Goal: Task Accomplishment & Management: Manage account settings

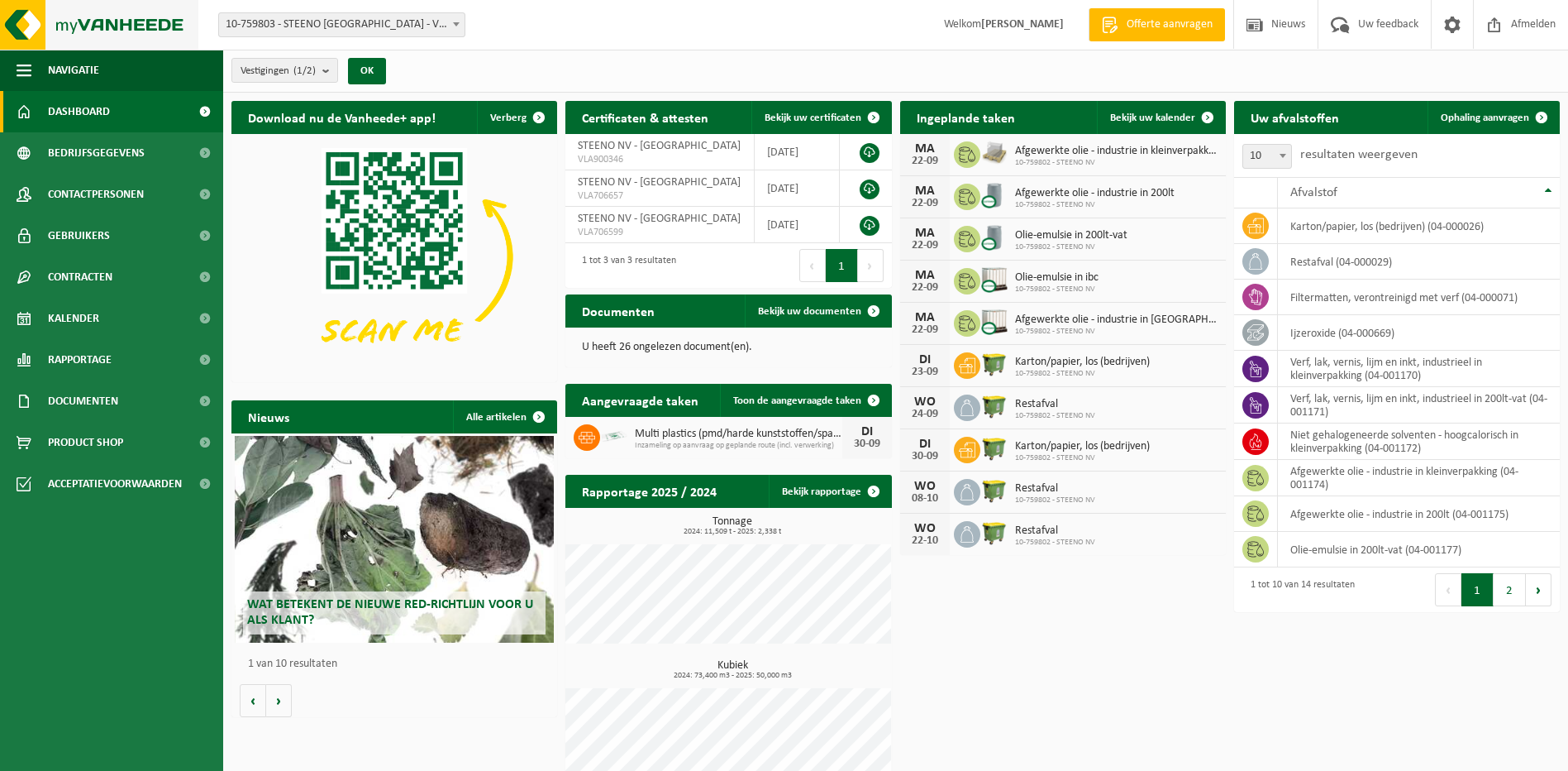
click at [21, 18] on img at bounding box center [99, 25] width 199 height 50
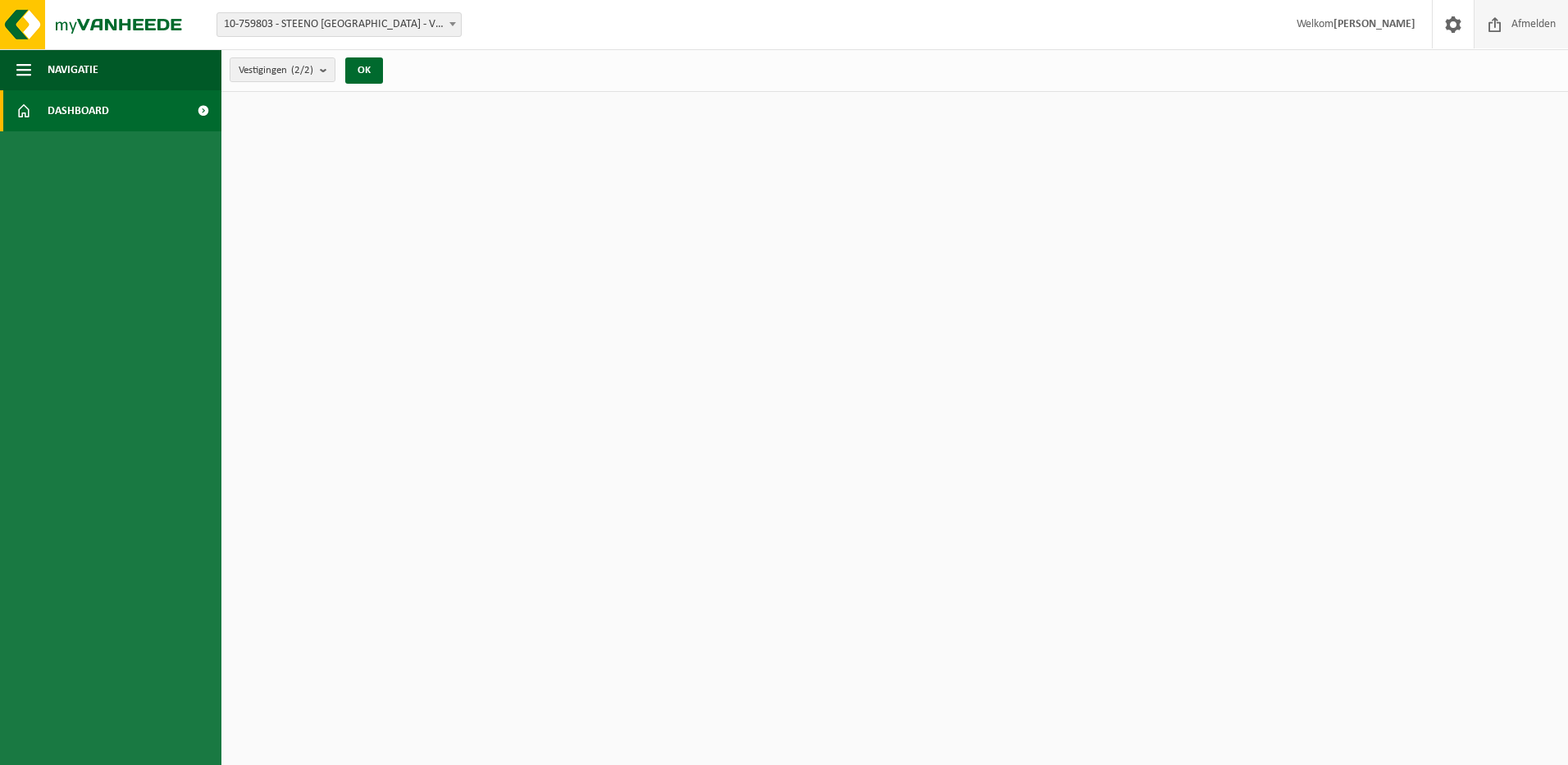
click at [1519, 25] on span "Afmelden" at bounding box center [1533, 24] width 52 height 49
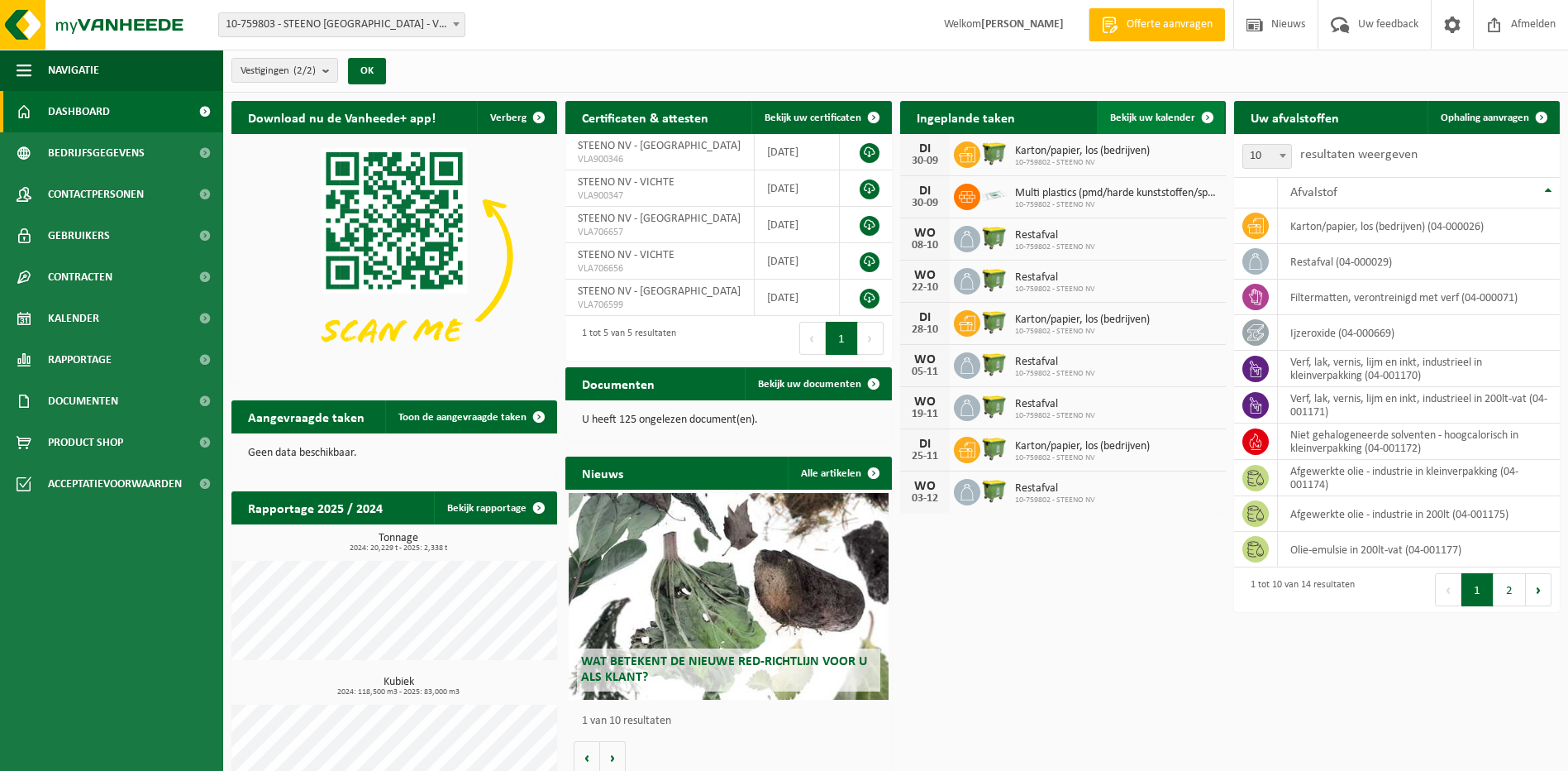
click at [1152, 114] on span "Bekijk uw kalender" at bounding box center [1152, 118] width 85 height 11
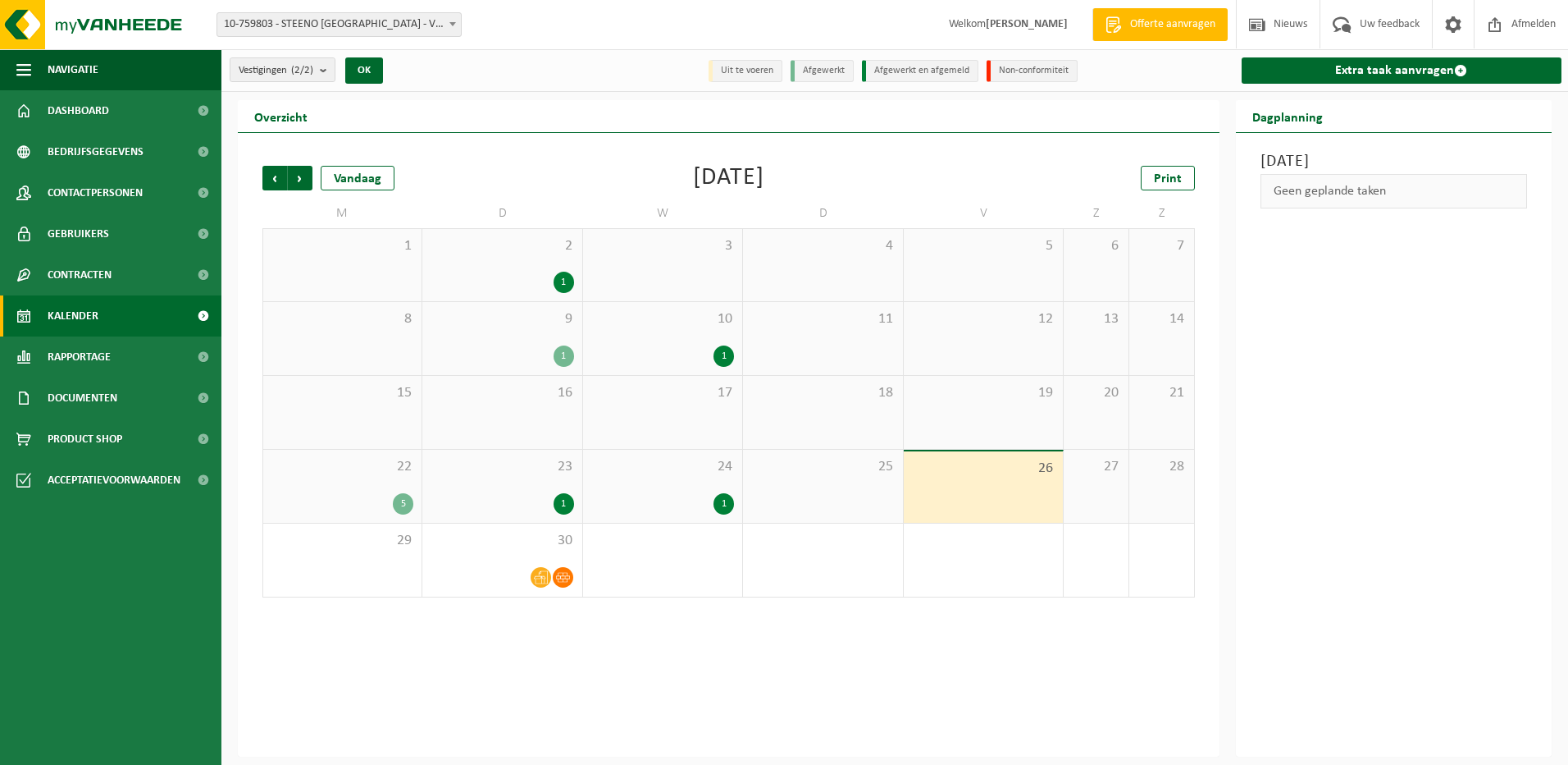
click at [527, 272] on div "1" at bounding box center [502, 282] width 143 height 22
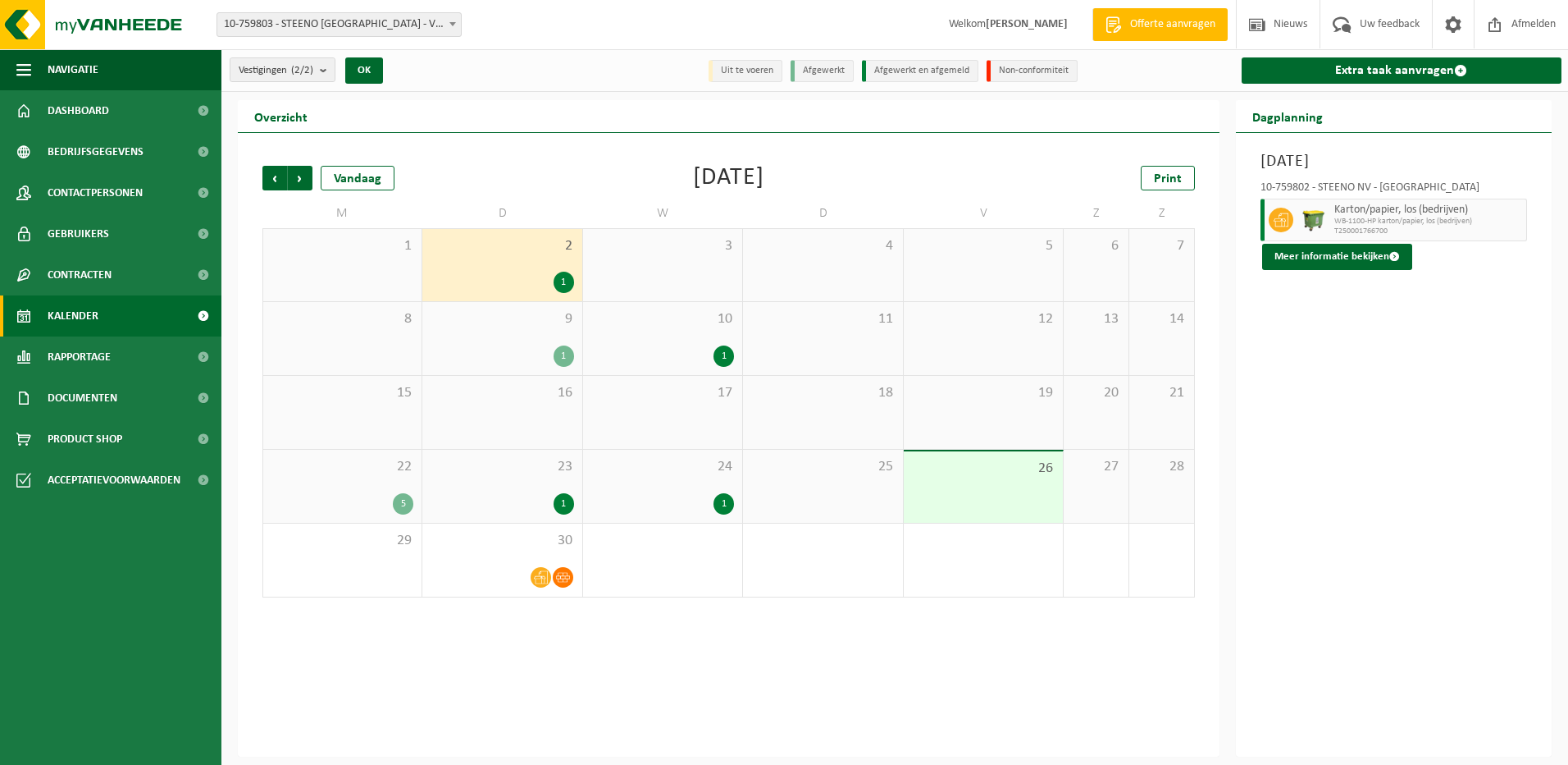
click at [539, 332] on div "9 1" at bounding box center [501, 339] width 159 height 73
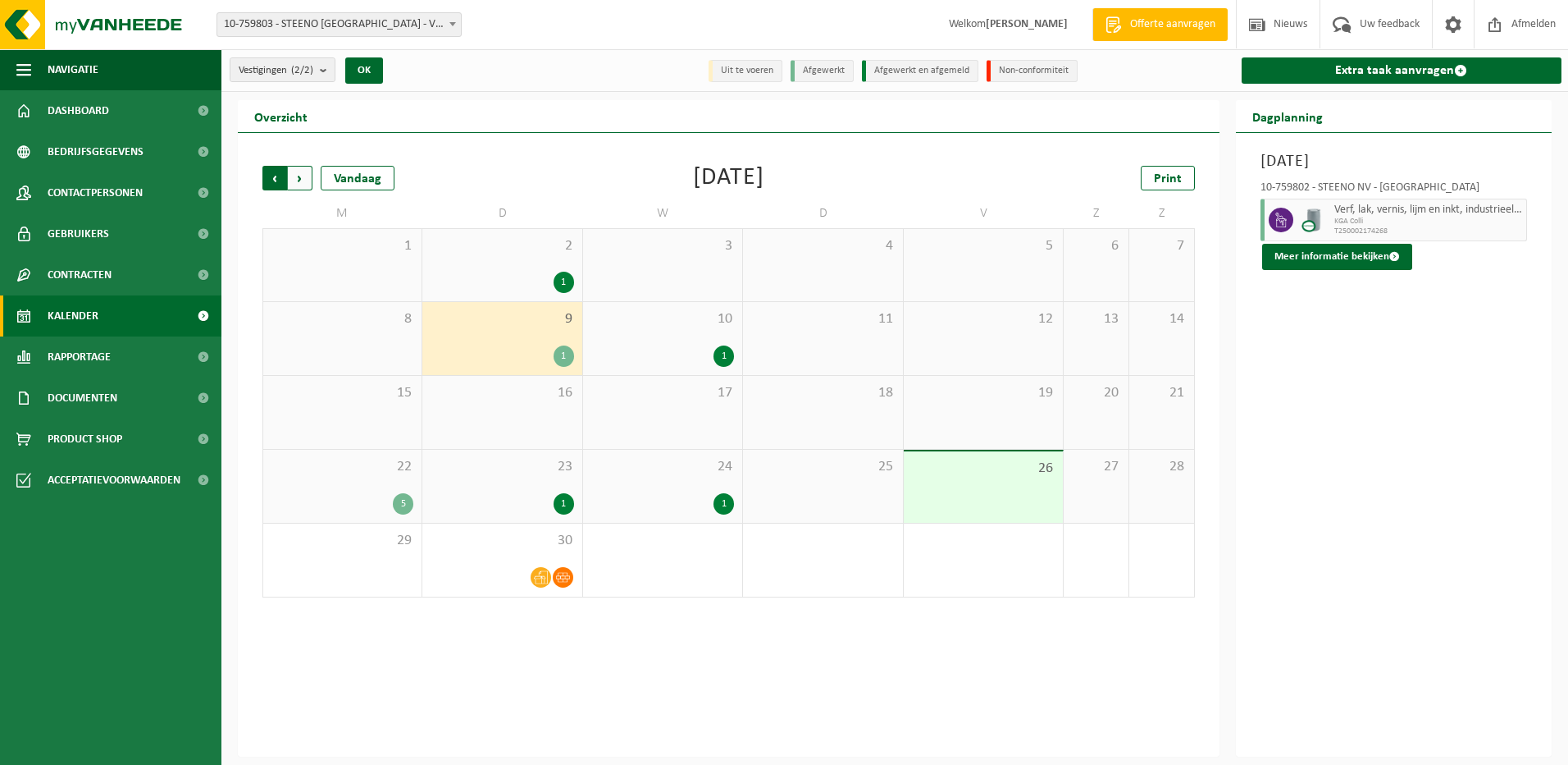
click at [305, 182] on span "Volgende" at bounding box center [300, 177] width 25 height 25
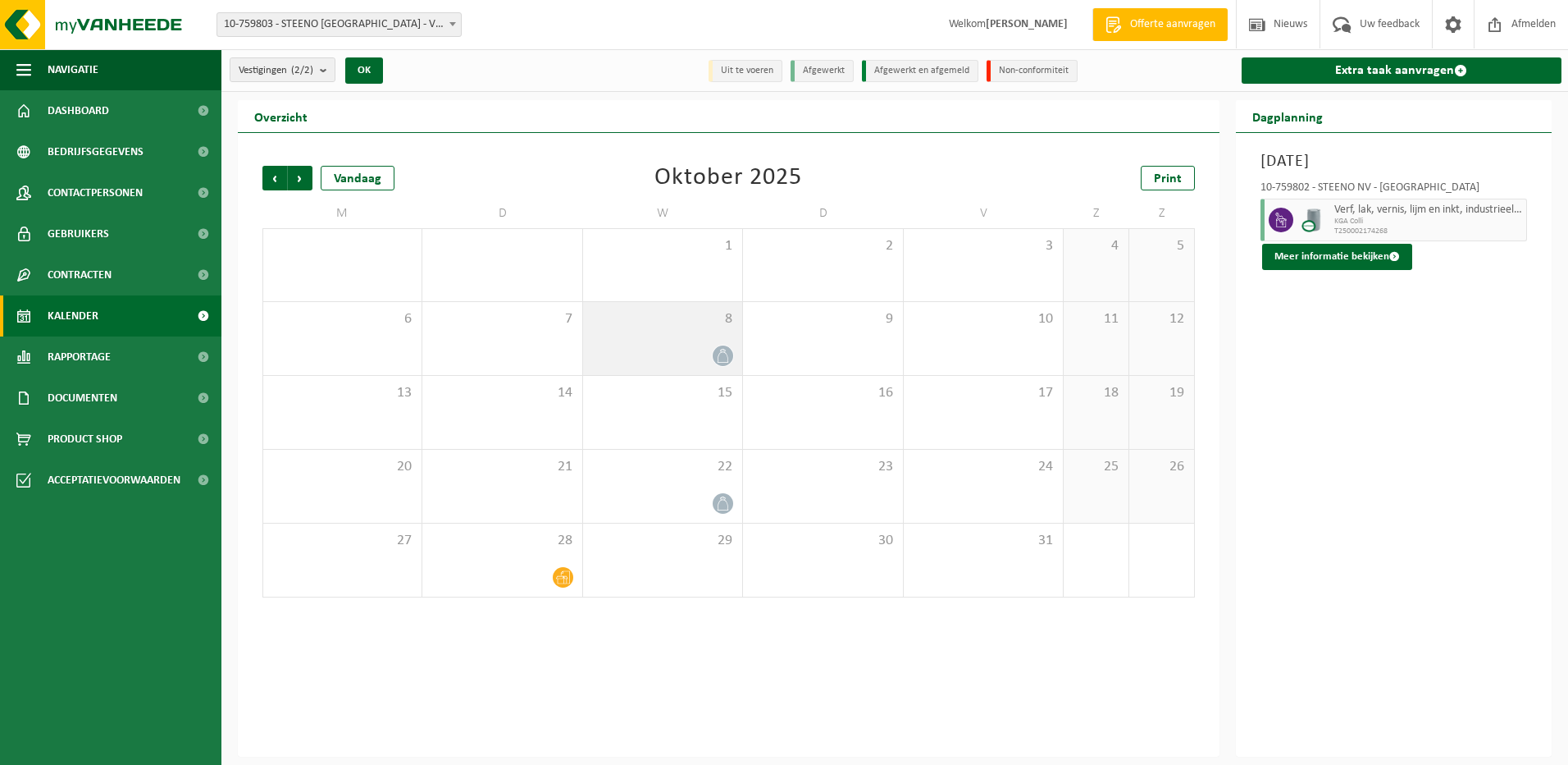
click at [689, 348] on div at bounding box center [663, 356] width 143 height 22
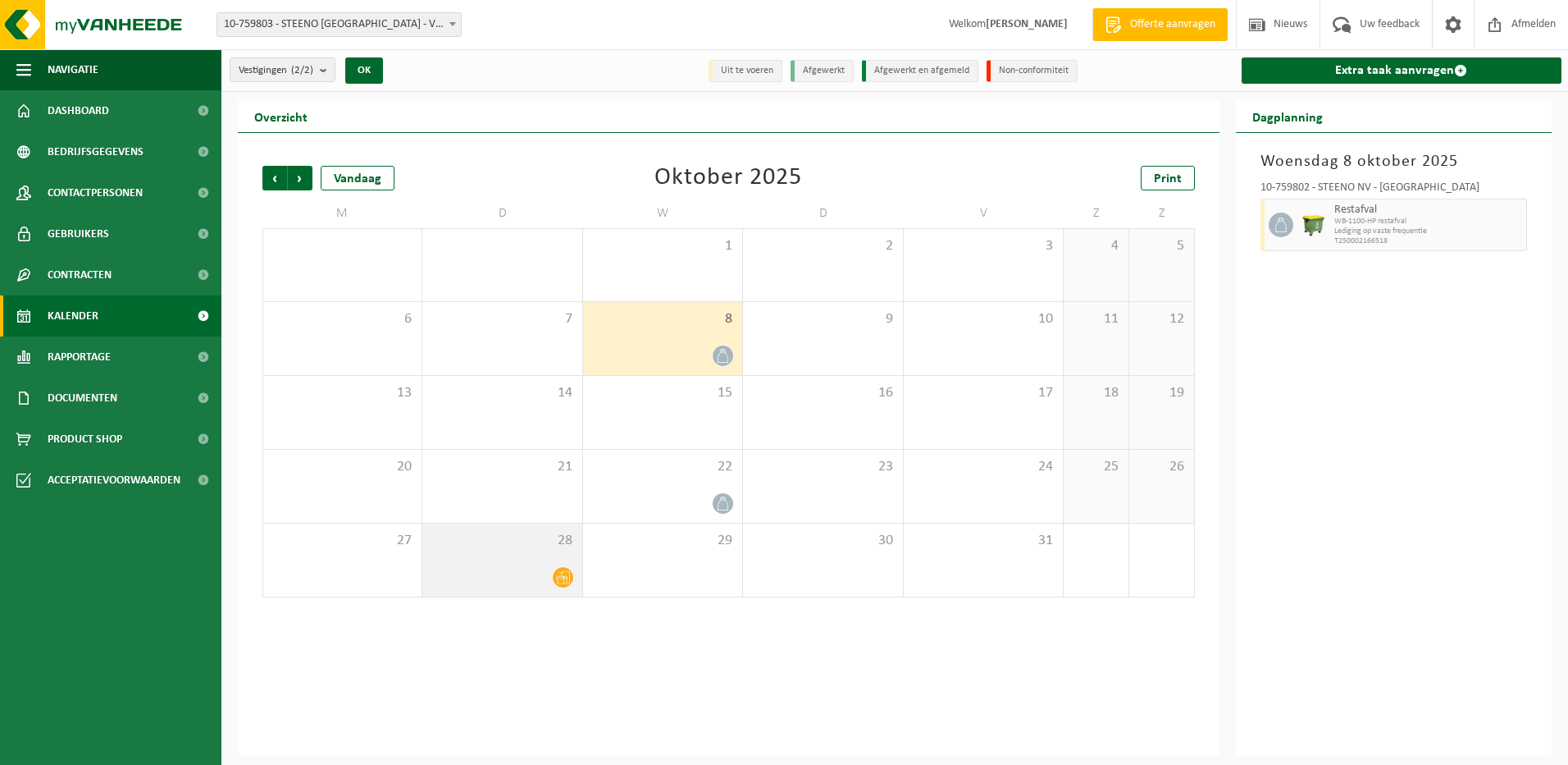
click at [538, 548] on span "28" at bounding box center [502, 541] width 143 height 18
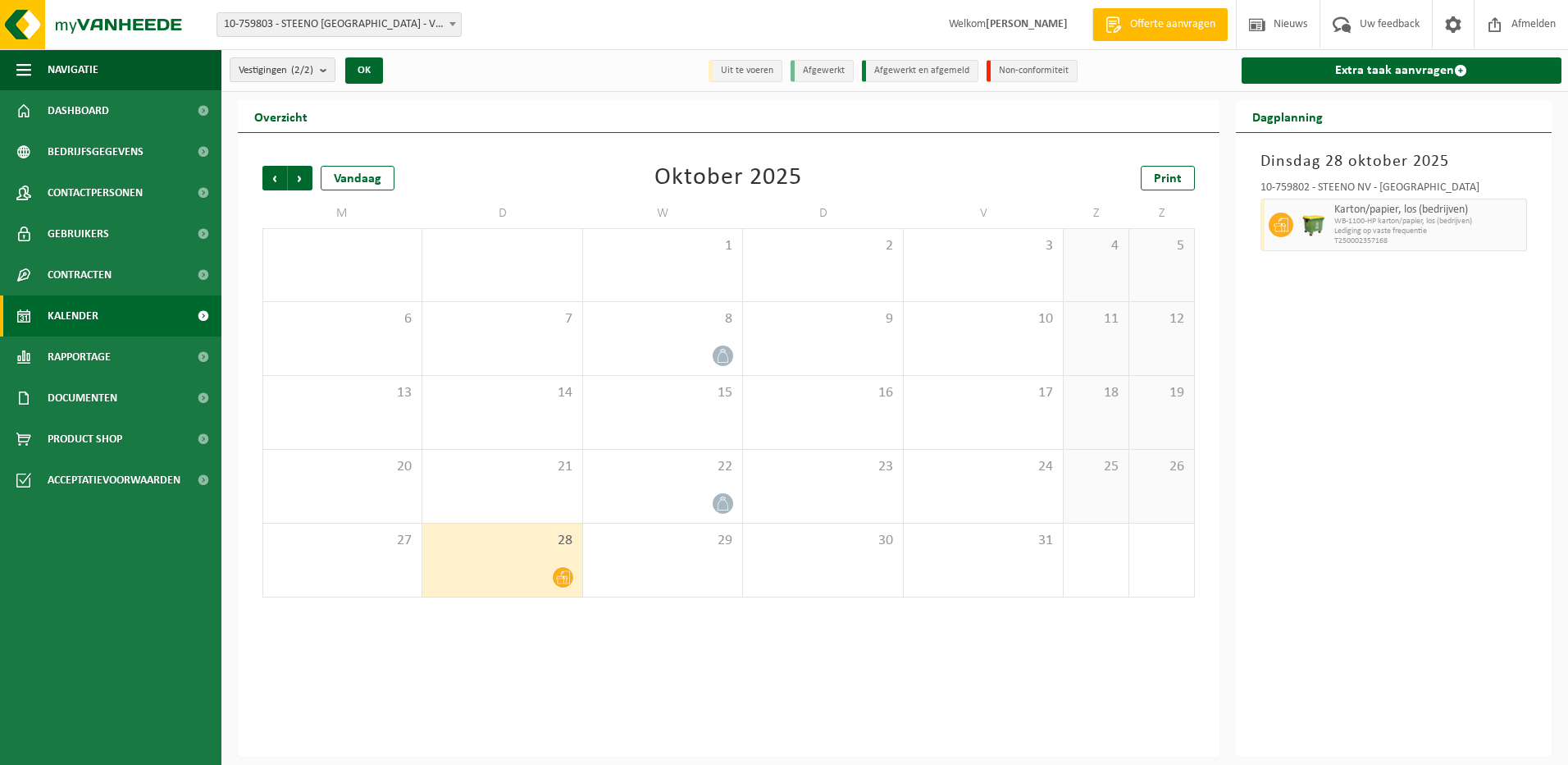
click at [372, 22] on span "10-759803 - STEENO [GEOGRAPHIC_DATA] - VICHTE" at bounding box center [339, 24] width 244 height 23
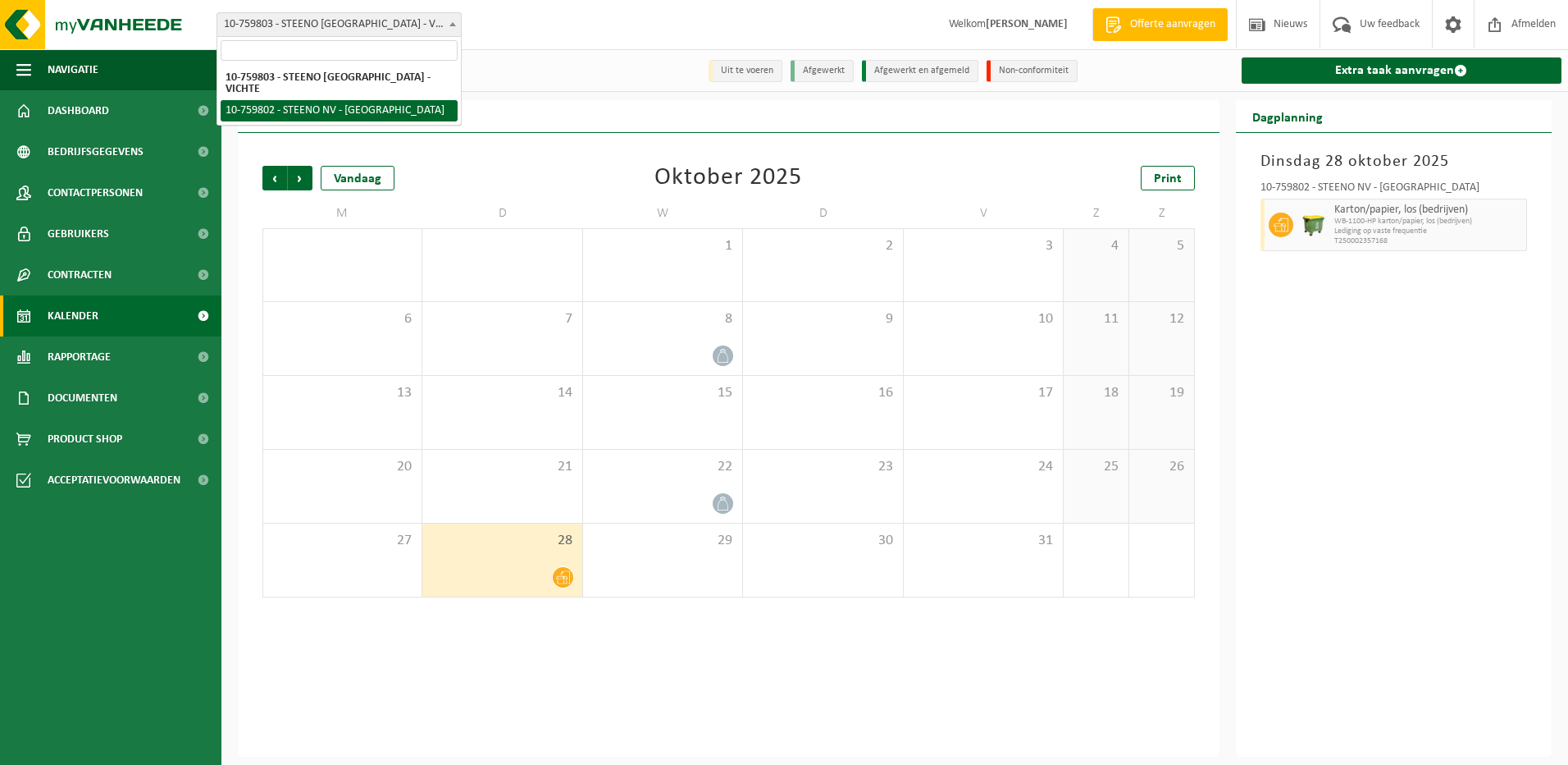
select select "12312"
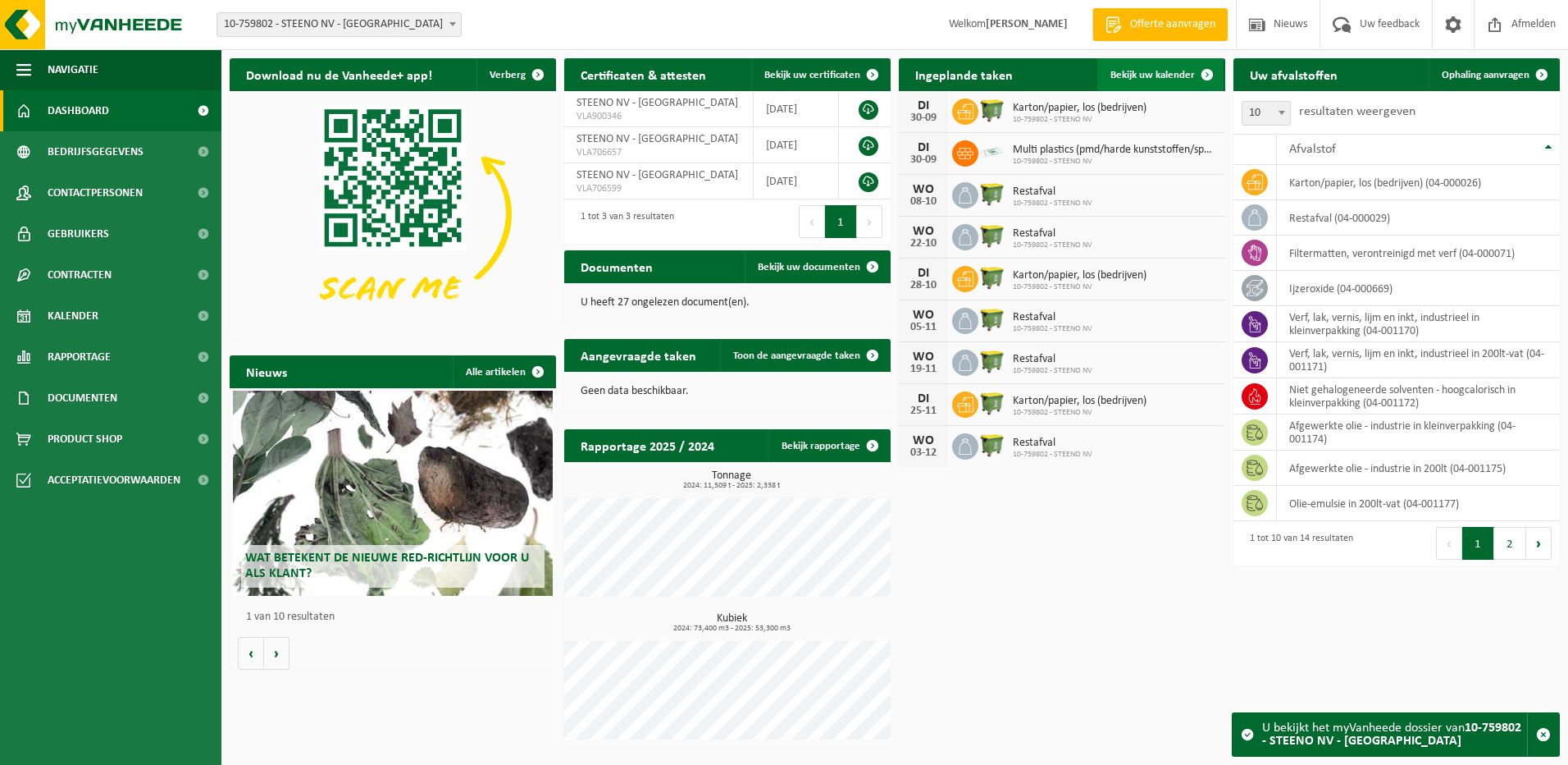
click at [1171, 75] on span "Bekijk uw kalender" at bounding box center [1152, 74] width 84 height 11
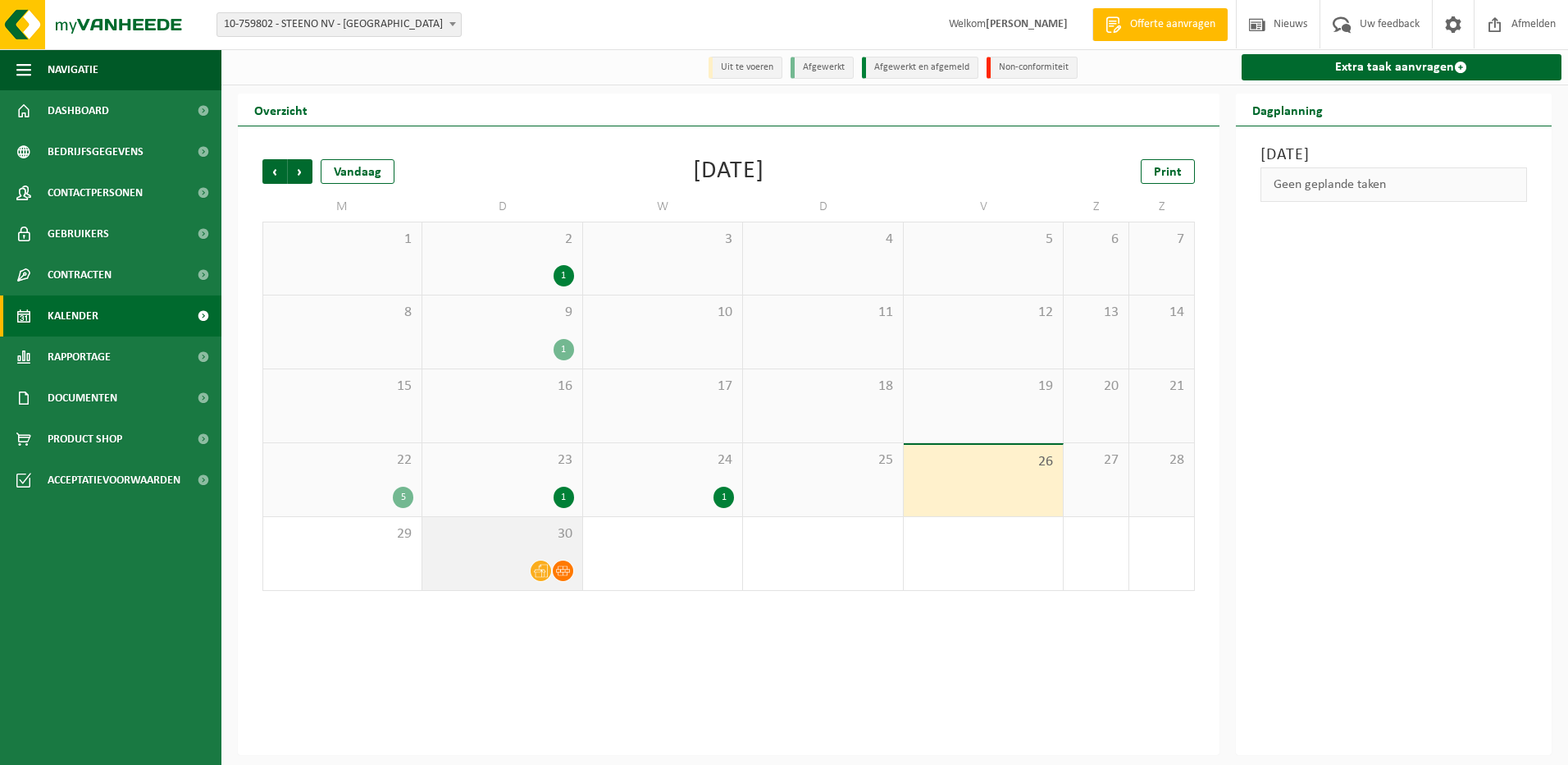
click at [514, 550] on div "30" at bounding box center [501, 554] width 159 height 73
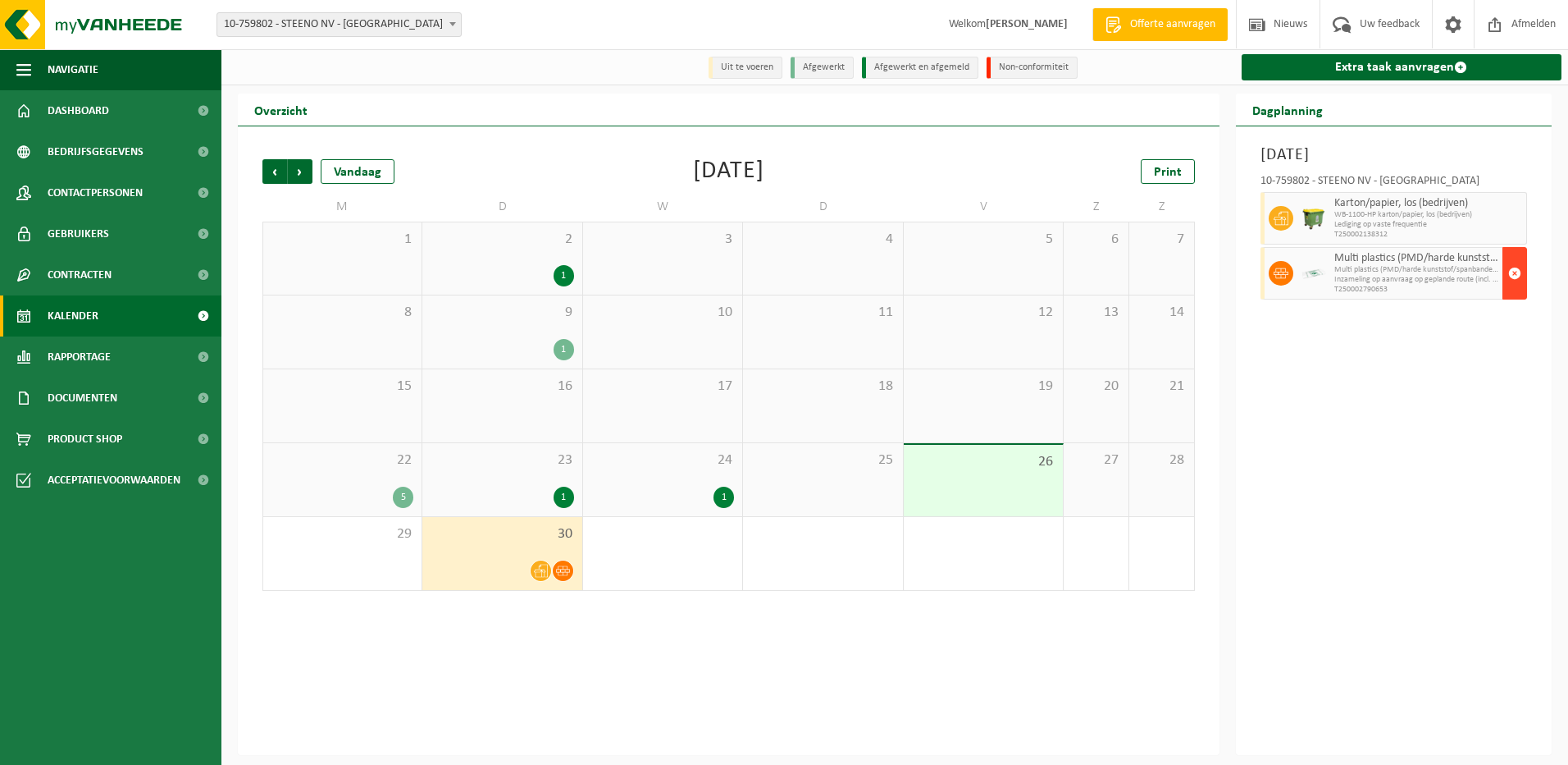
click at [1513, 273] on span "button" at bounding box center [1515, 273] width 13 height 33
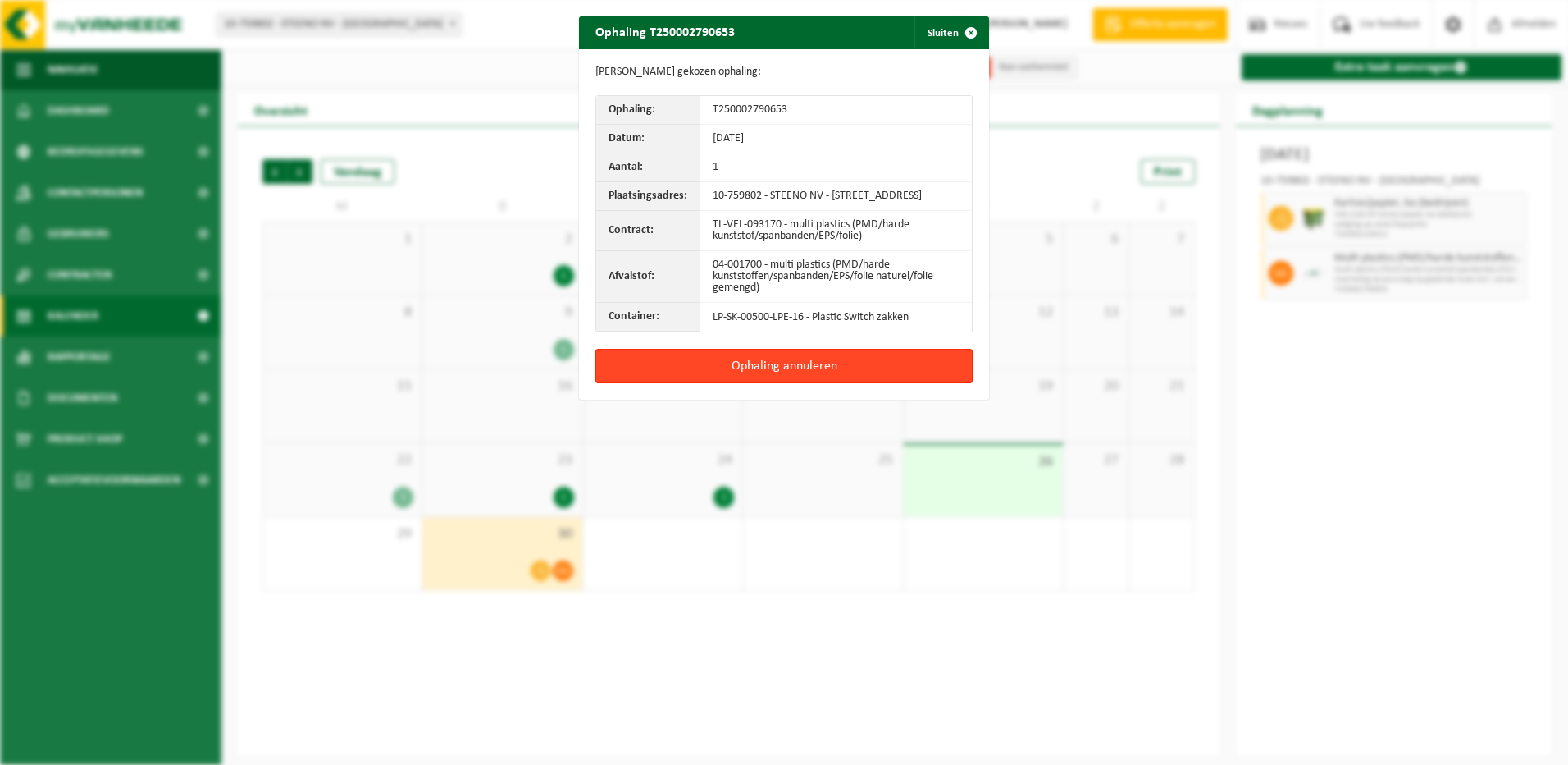
click at [761, 372] on button "Ophaling annuleren" at bounding box center [784, 366] width 377 height 35
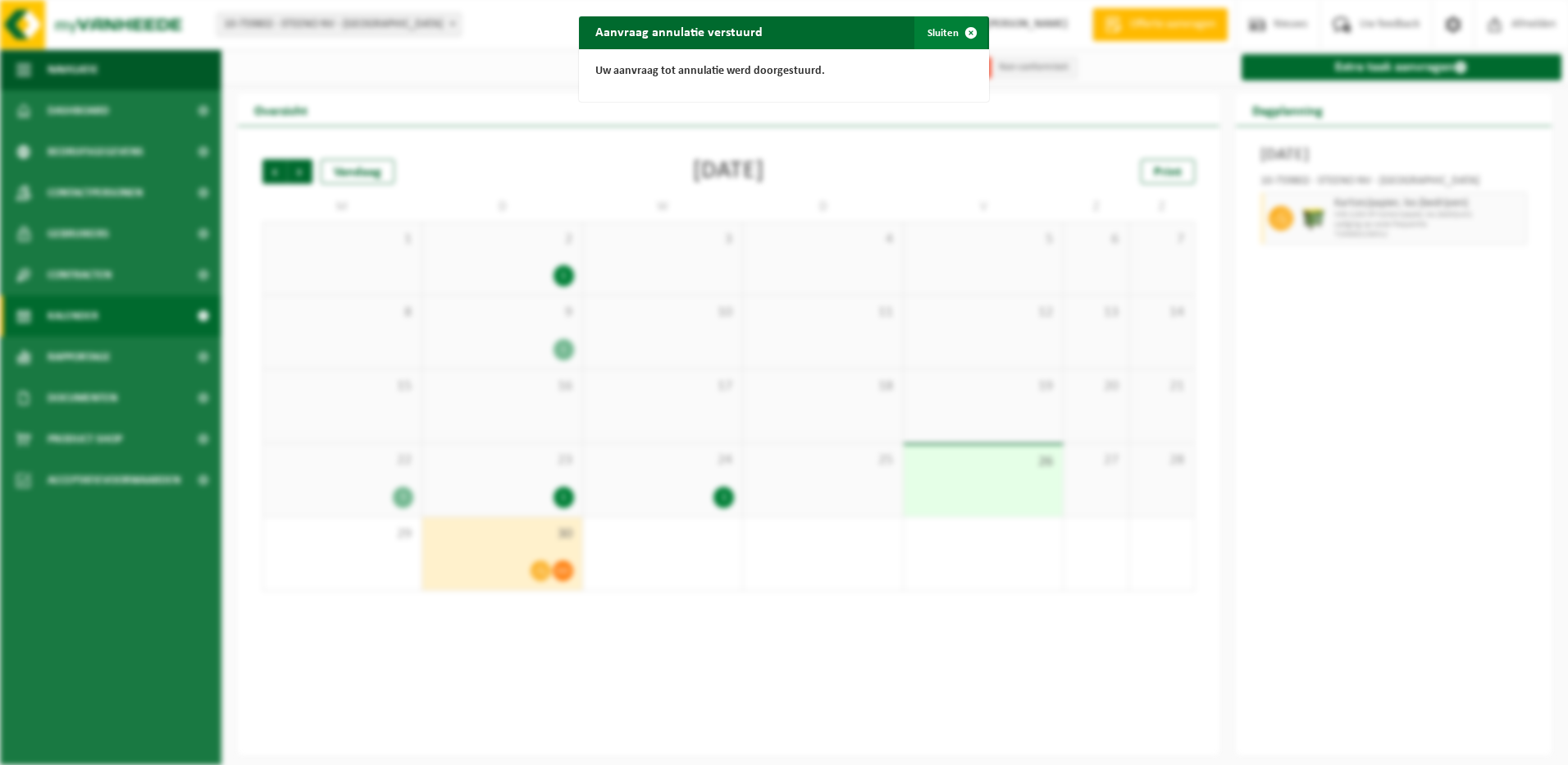
click at [955, 34] on span "button" at bounding box center [971, 33] width 33 height 33
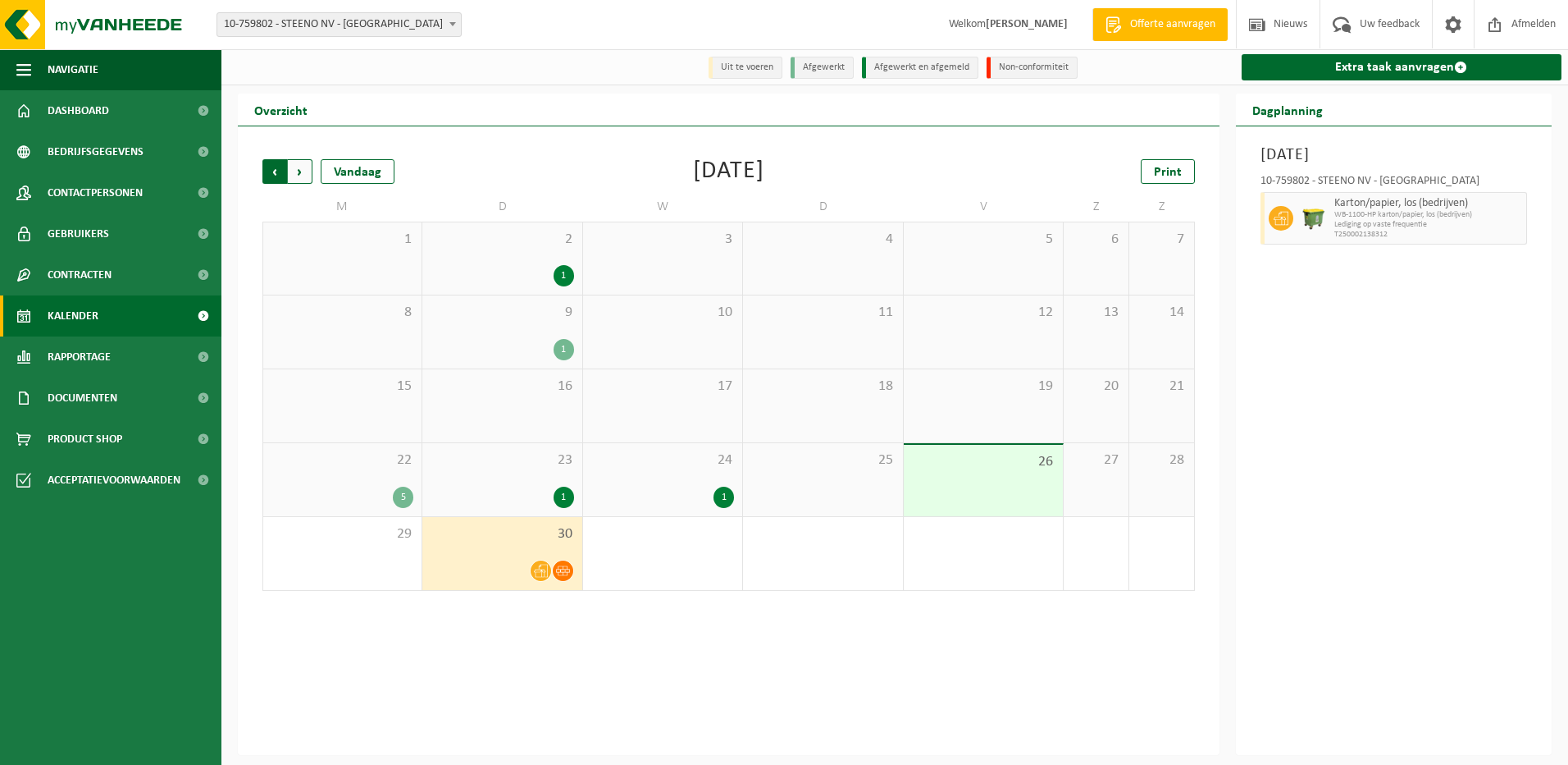
click at [306, 169] on span "Volgende" at bounding box center [300, 171] width 25 height 25
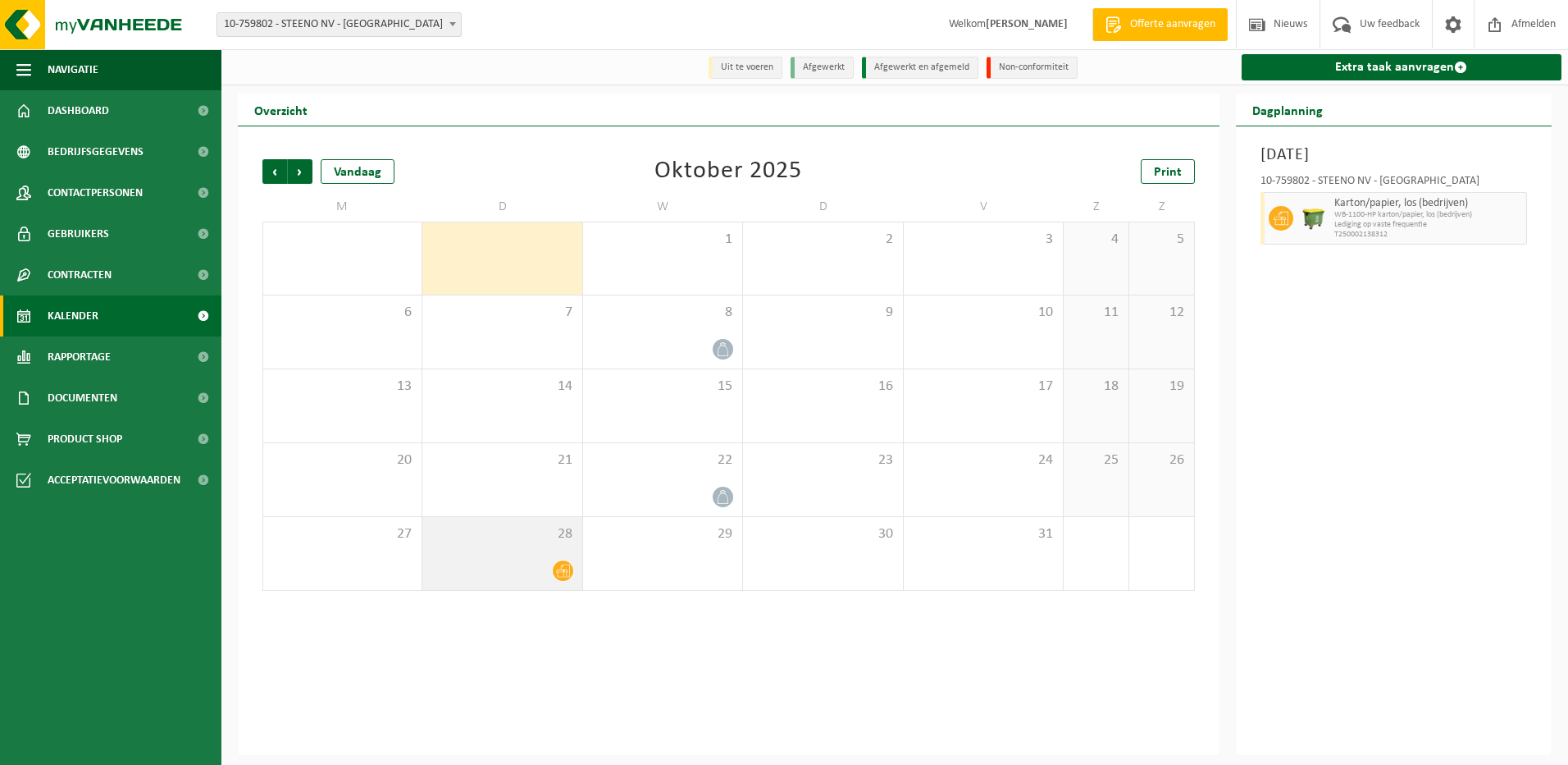
click at [535, 559] on div "28" at bounding box center [501, 554] width 159 height 73
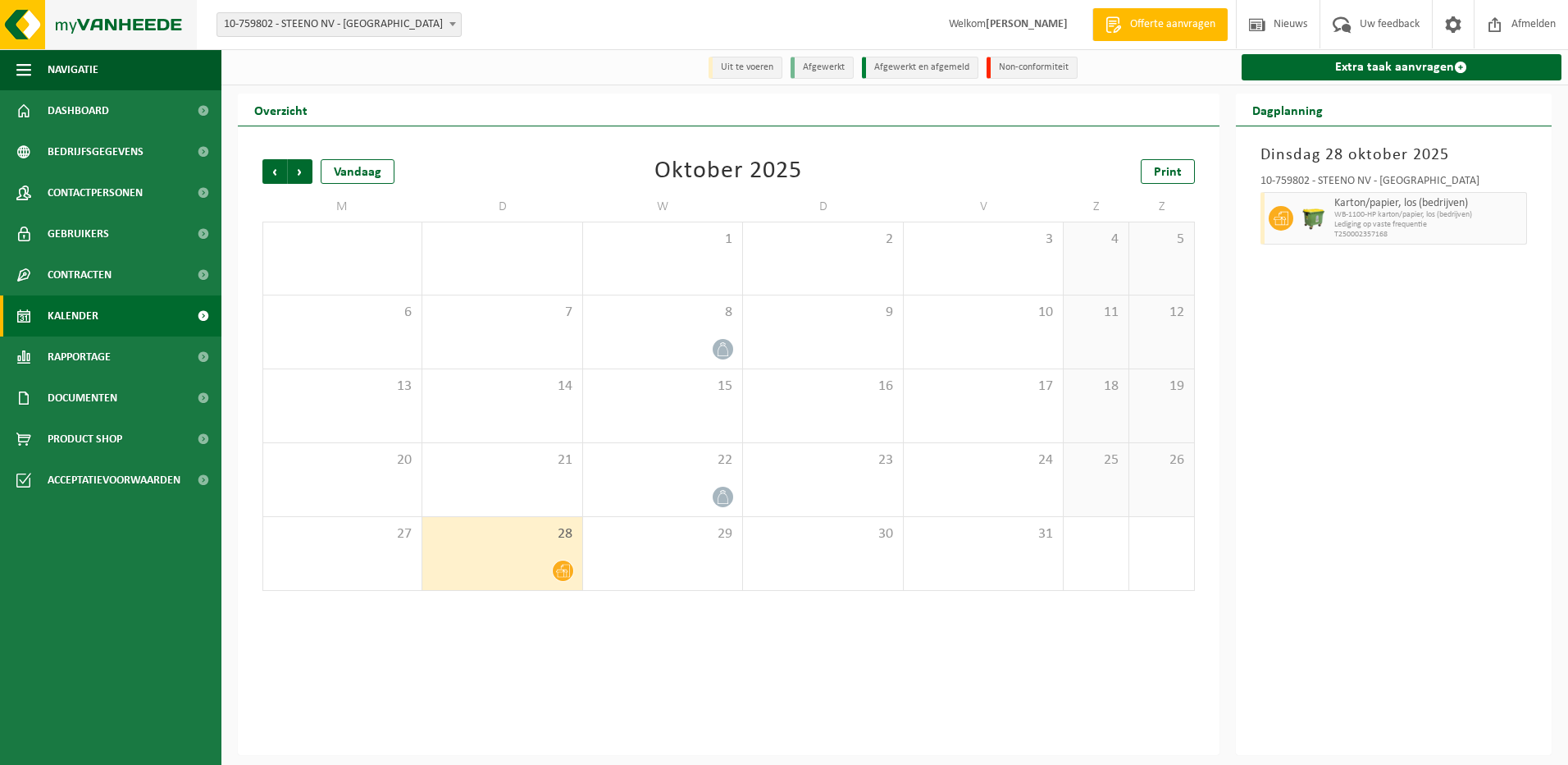
click at [40, 18] on img at bounding box center [98, 25] width 197 height 50
